Goal: Navigation & Orientation: Find specific page/section

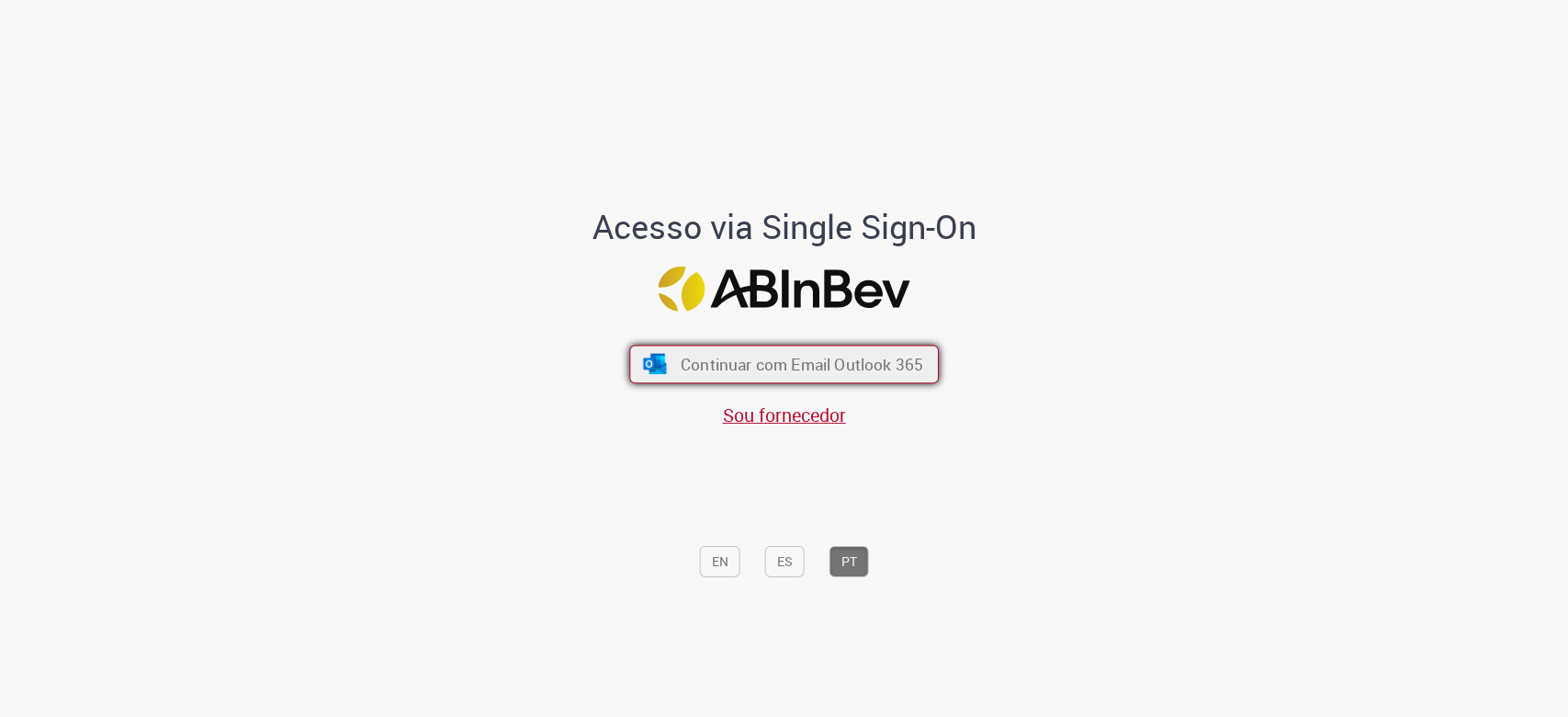
click at [736, 364] on span "Continuar com Email Outlook 365" at bounding box center [802, 363] width 243 height 21
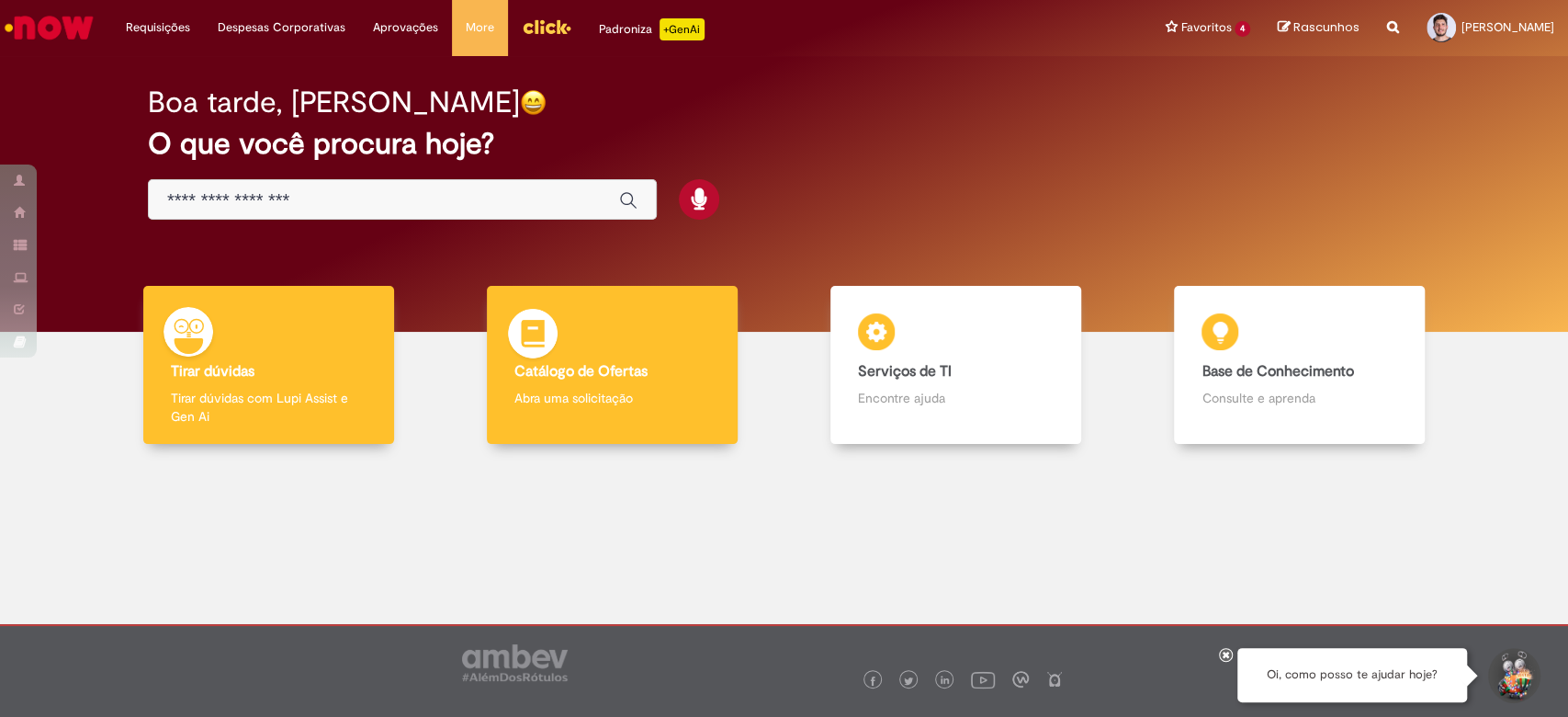
click at [549, 331] on img at bounding box center [532, 336] width 55 height 55
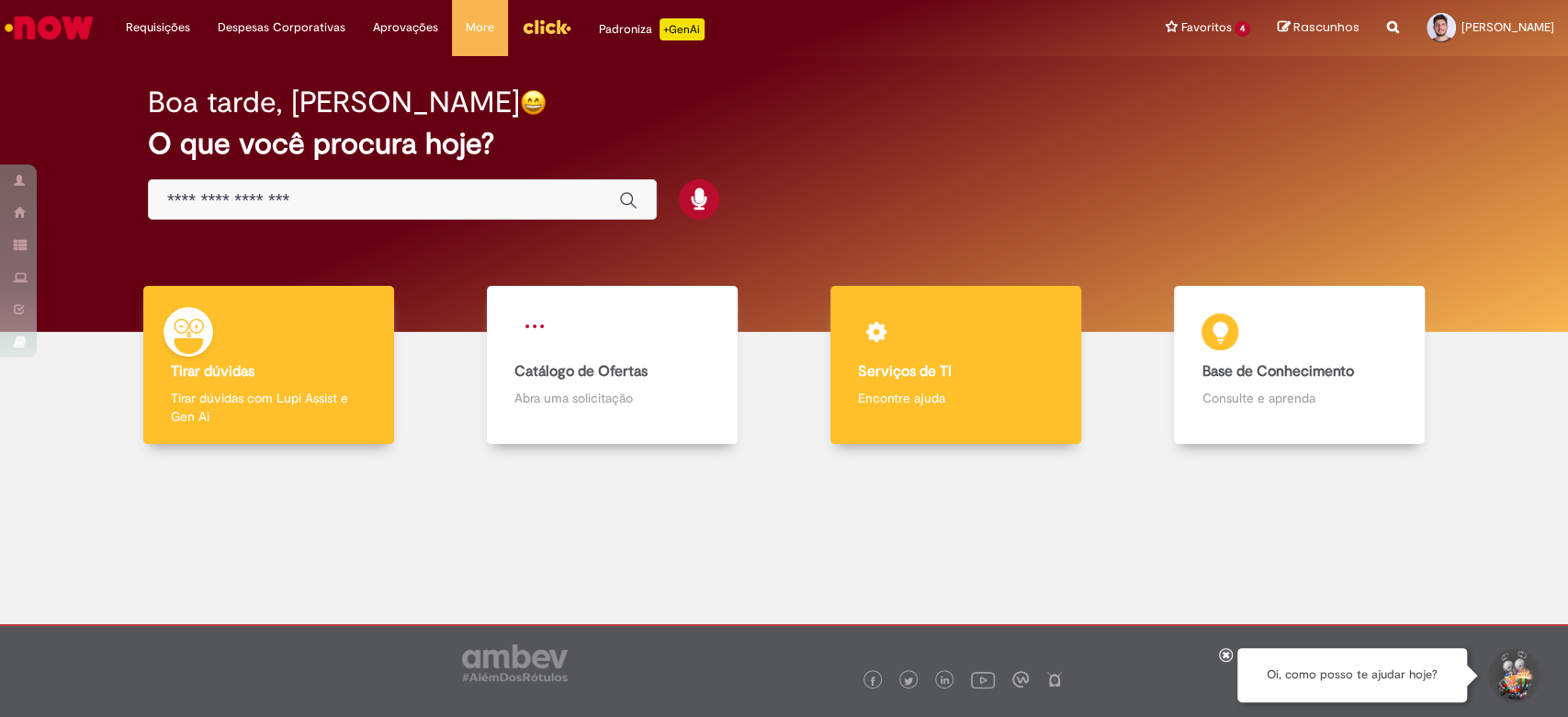
click at [1005, 342] on div "Serviços de TI Serviços de TI Encontre ajuda" at bounding box center [956, 365] width 251 height 159
click at [977, 373] on h4 "Serviços de TI" at bounding box center [956, 373] width 196 height 17
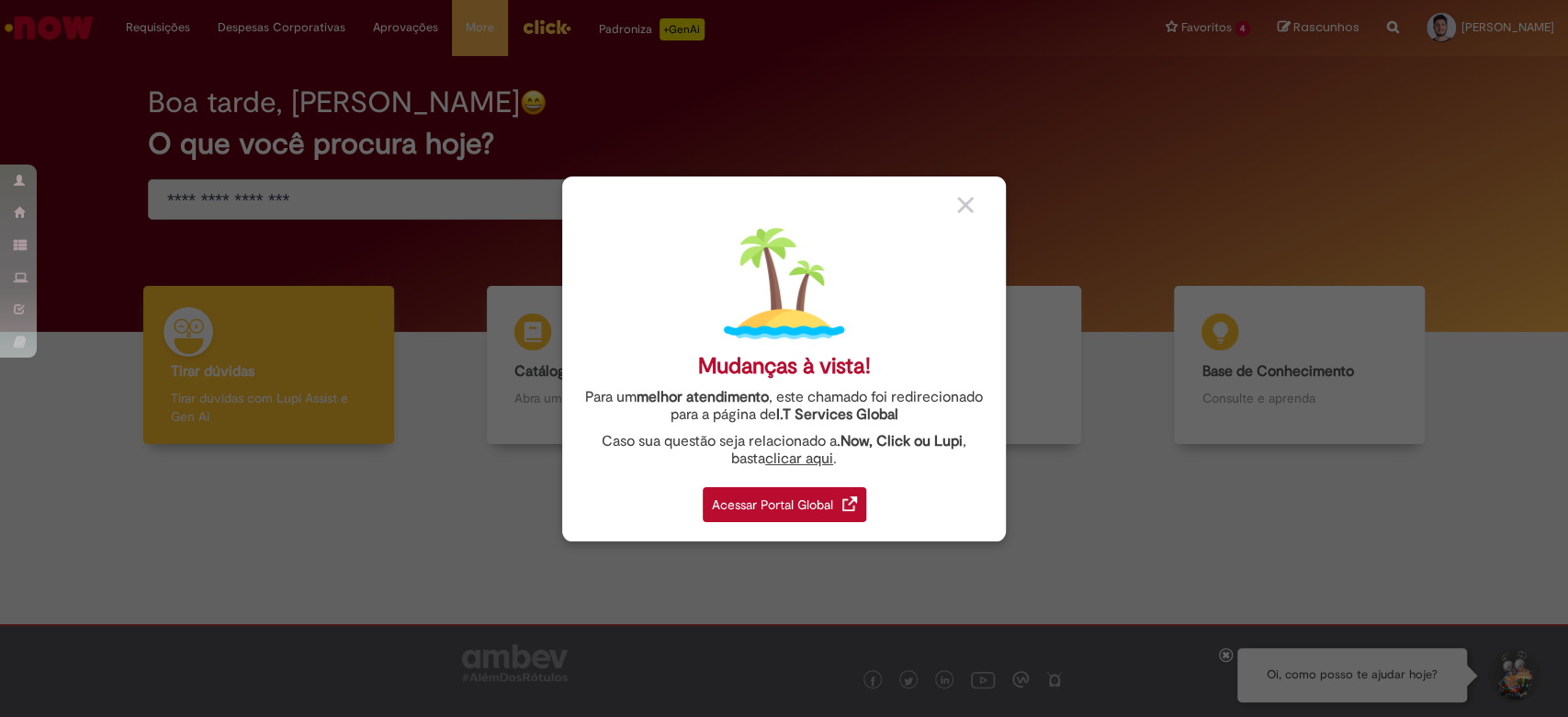
click at [777, 500] on div "Acessar Portal Global" at bounding box center [784, 504] width 163 height 35
